Goal: Find specific page/section

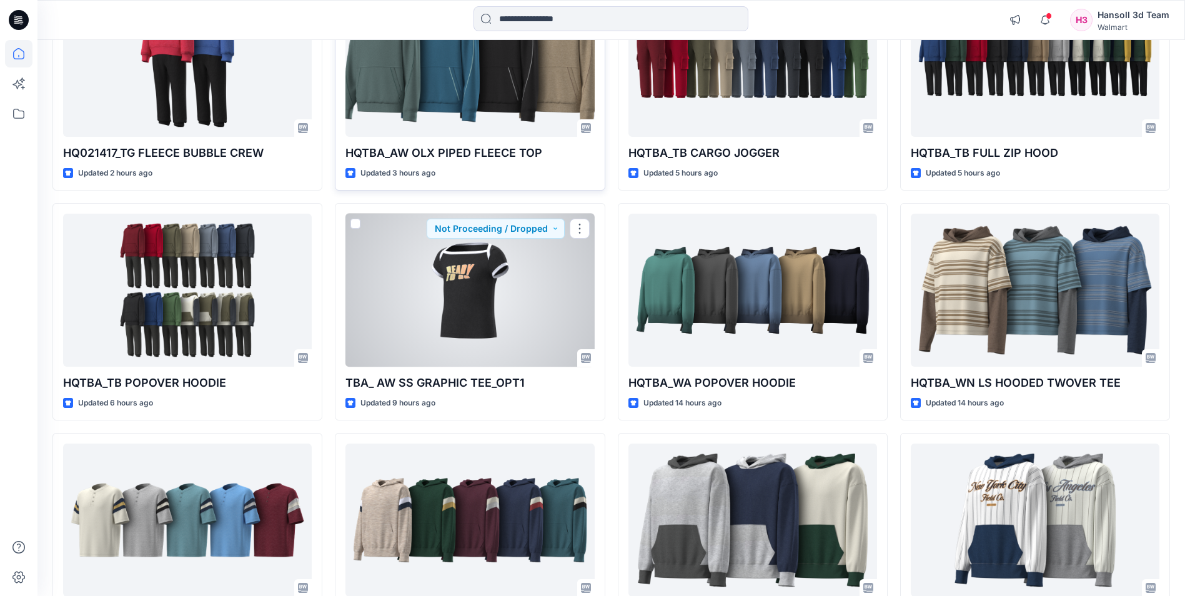
scroll to position [317, 0]
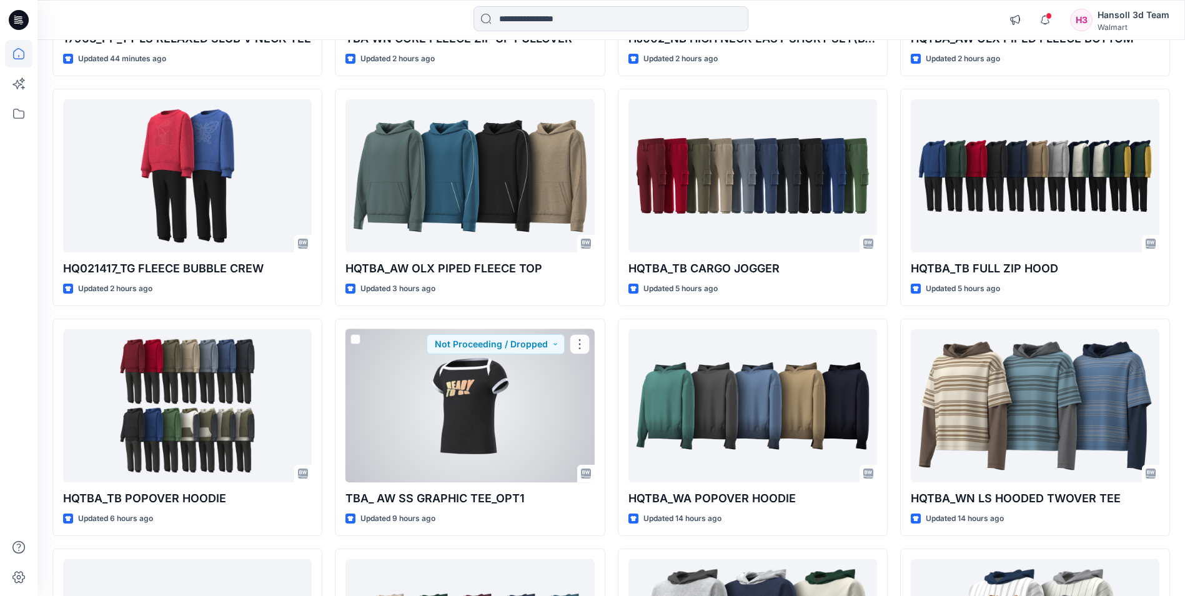
click at [483, 381] on div at bounding box center [469, 405] width 249 height 153
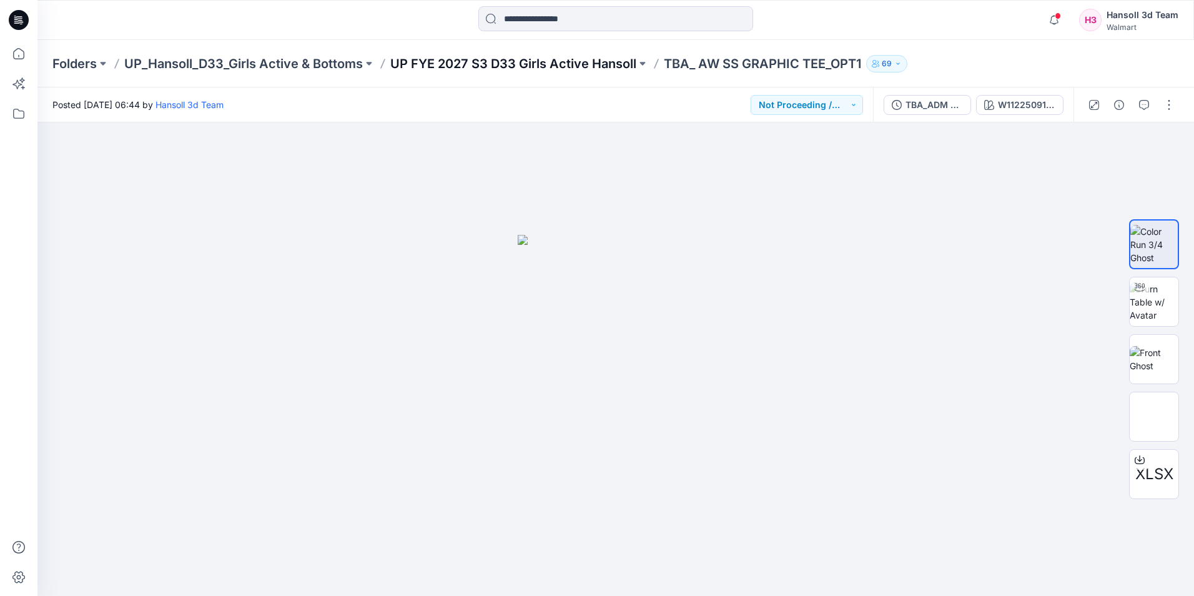
click at [522, 60] on p "UP FYE 2027 S3 D33 Girls Active Hansoll" at bounding box center [513, 63] width 246 height 17
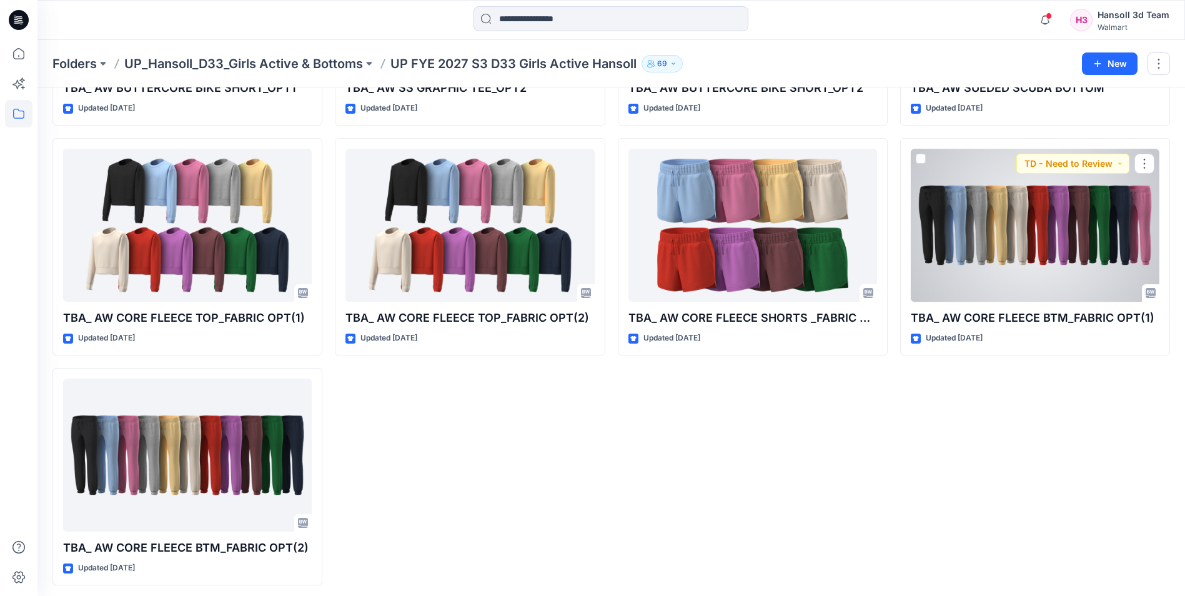
scroll to position [696, 0]
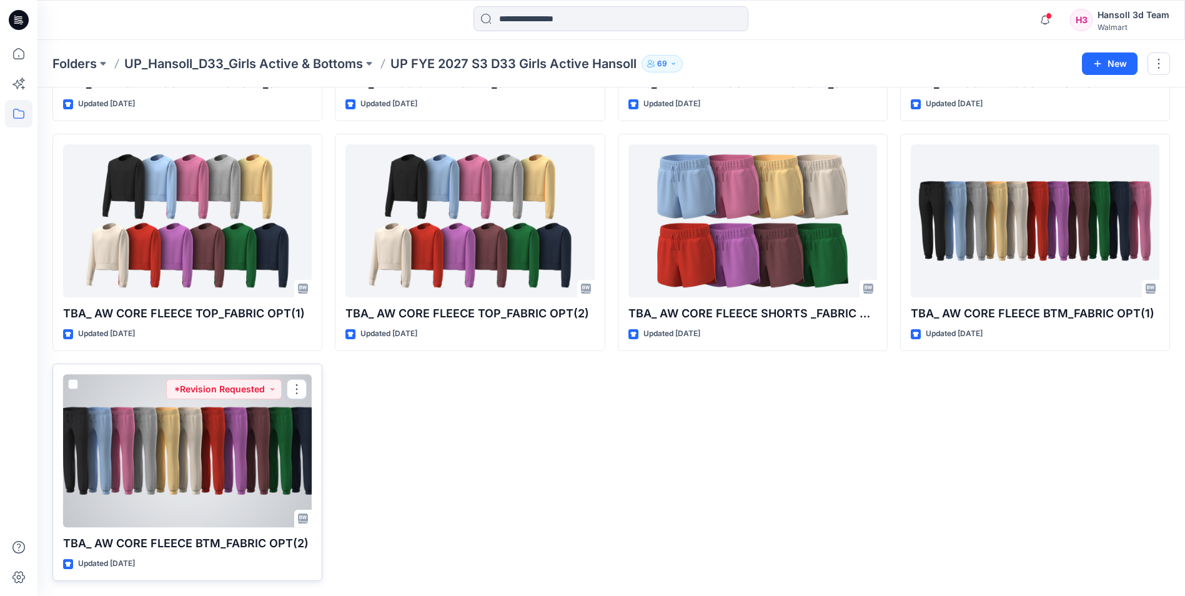
click at [239, 465] on div at bounding box center [187, 450] width 249 height 153
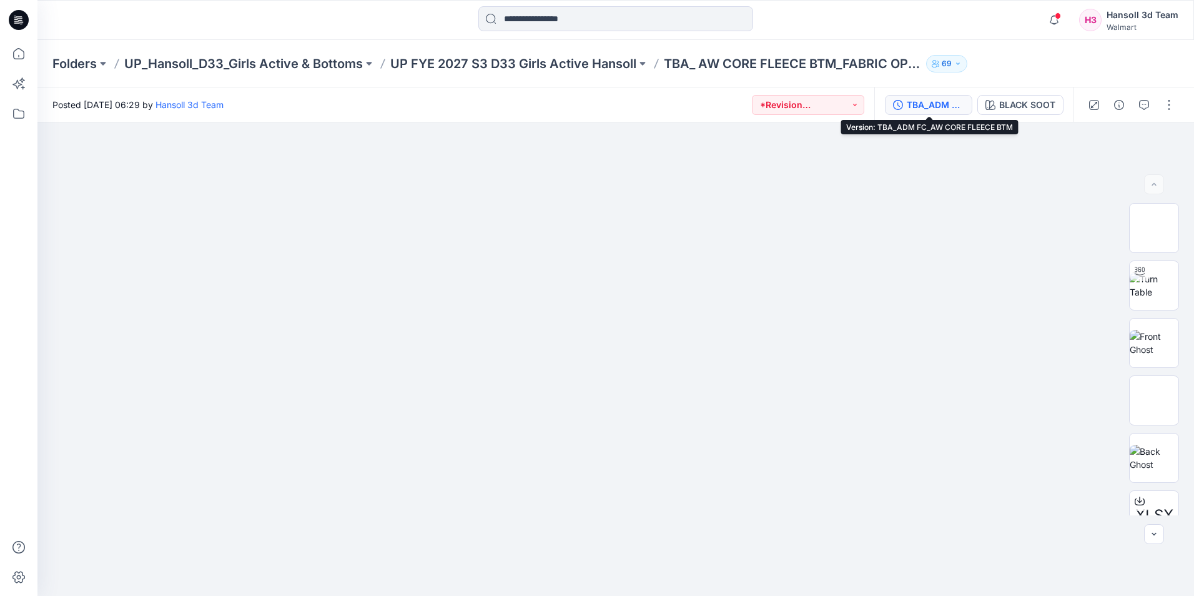
click at [941, 109] on div "TBA_ADM FC_AW CORE FLEECE BTM" at bounding box center [935, 105] width 57 height 14
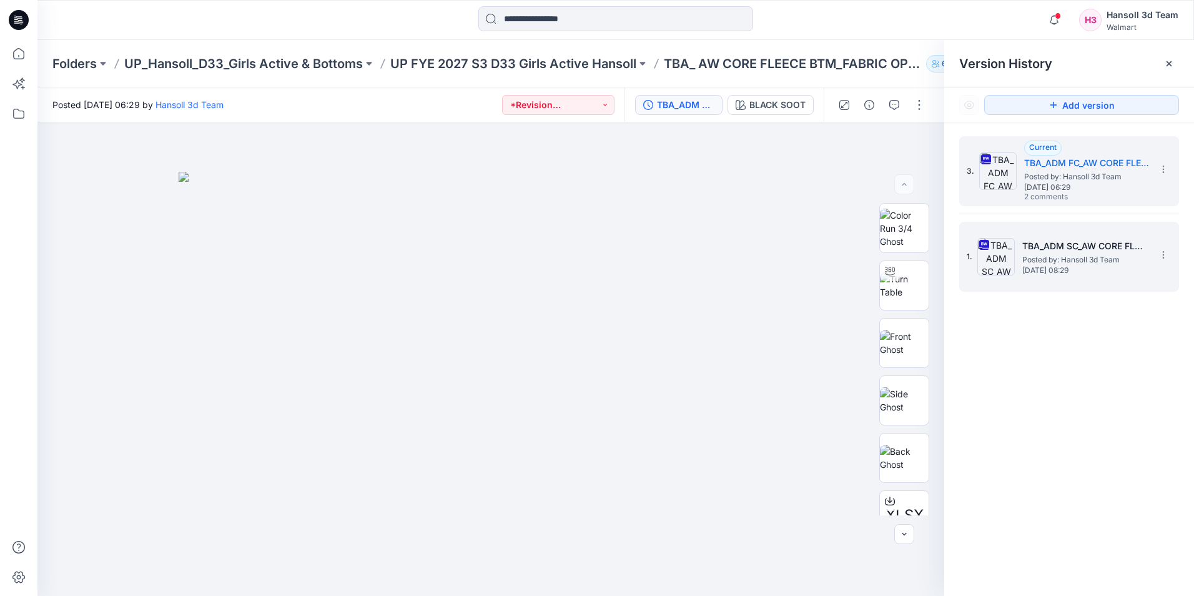
click at [1066, 255] on span "Posted by: Hansoll 3d Team" at bounding box center [1085, 260] width 125 height 12
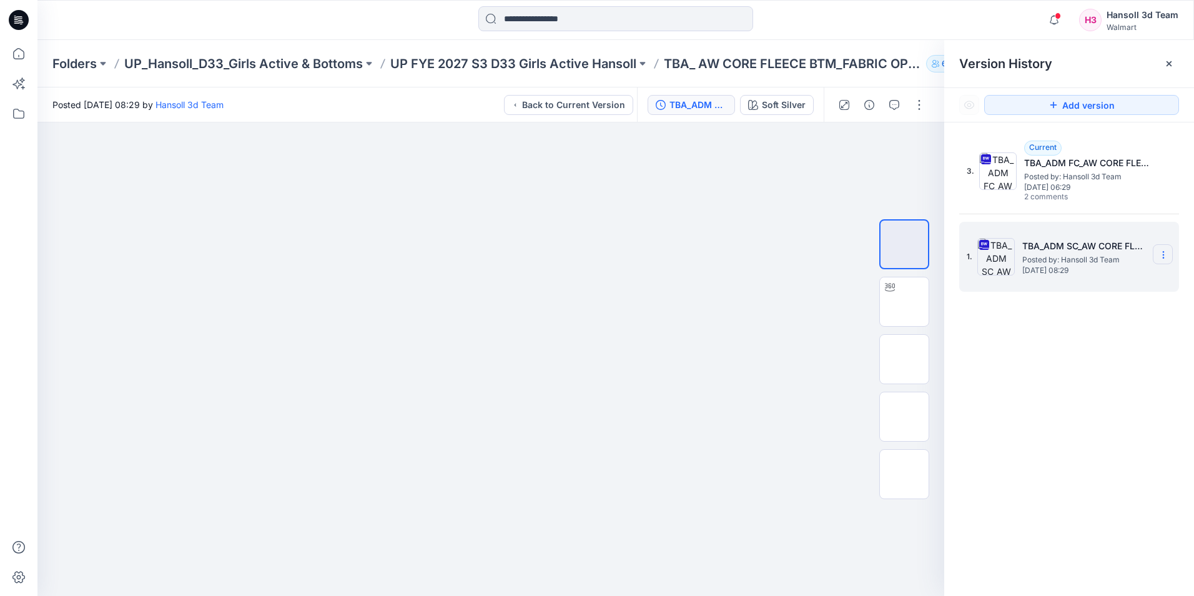
click at [1162, 257] on icon at bounding box center [1164, 255] width 10 height 10
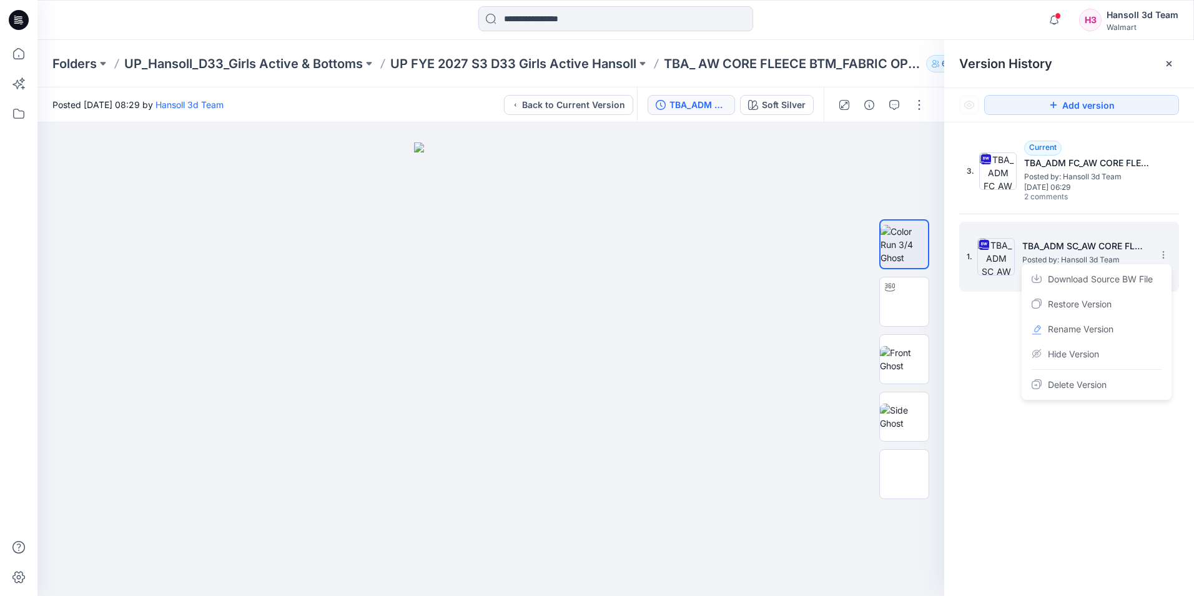
click at [987, 263] on img at bounding box center [996, 256] width 37 height 37
click at [895, 109] on icon "button" at bounding box center [895, 105] width 10 height 10
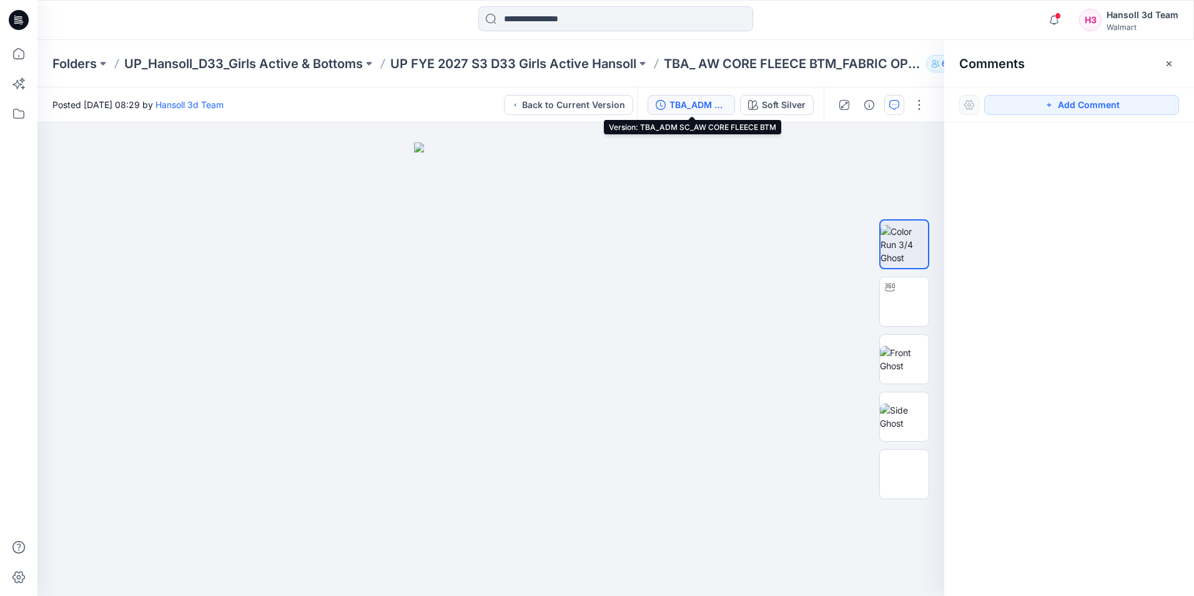
click at [673, 104] on div "TBA_ADM SC_AW CORE FLEECE BTM" at bounding box center [698, 105] width 57 height 14
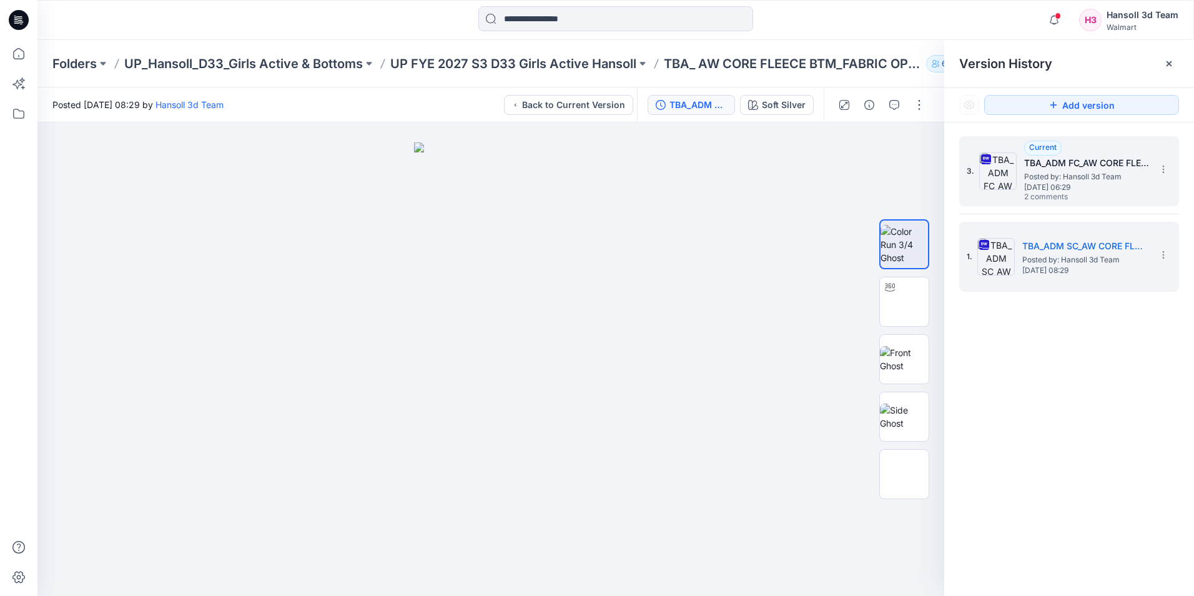
click at [1051, 195] on span "2 comments" at bounding box center [1067, 197] width 87 height 10
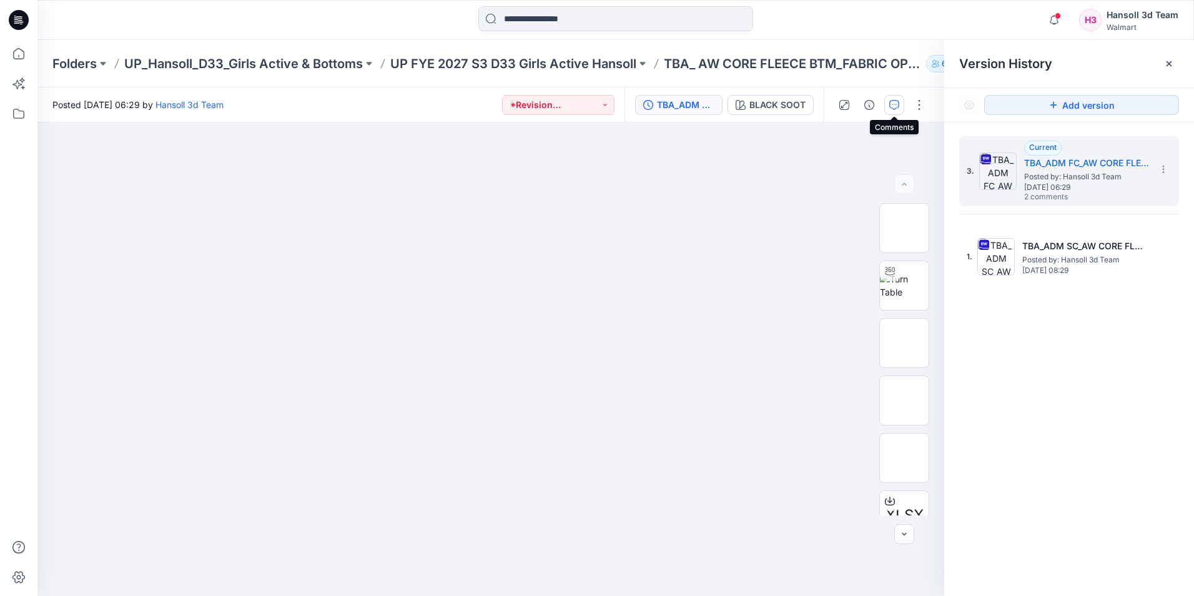
click at [894, 104] on icon "button" at bounding box center [895, 105] width 10 height 10
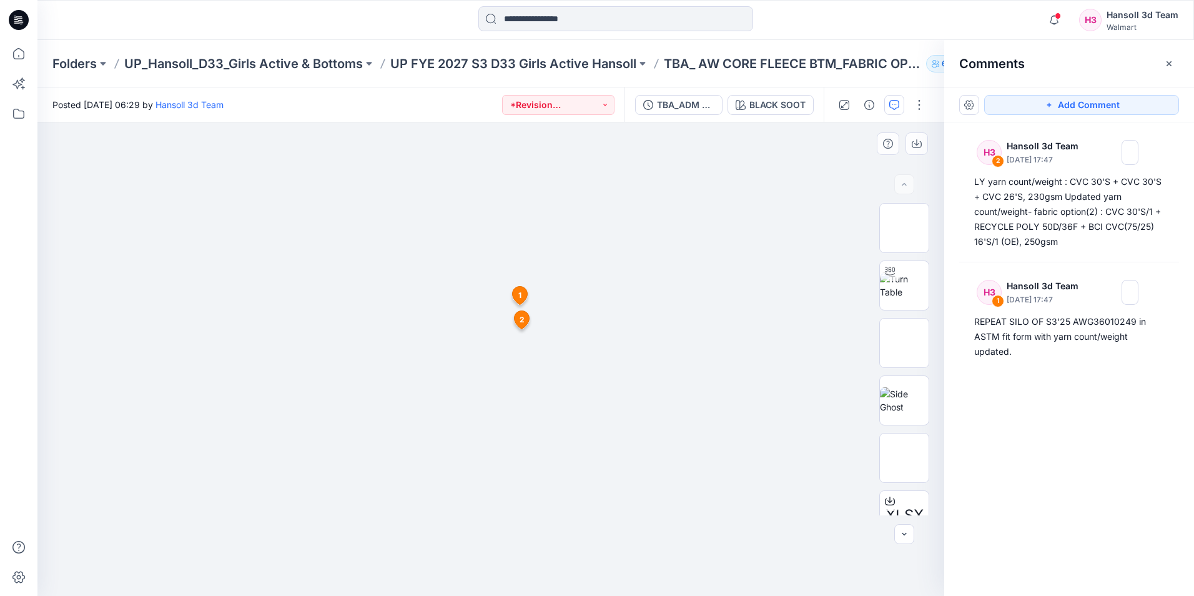
click at [523, 296] on icon at bounding box center [520, 296] width 15 height 18
